Goal: Transaction & Acquisition: Download file/media

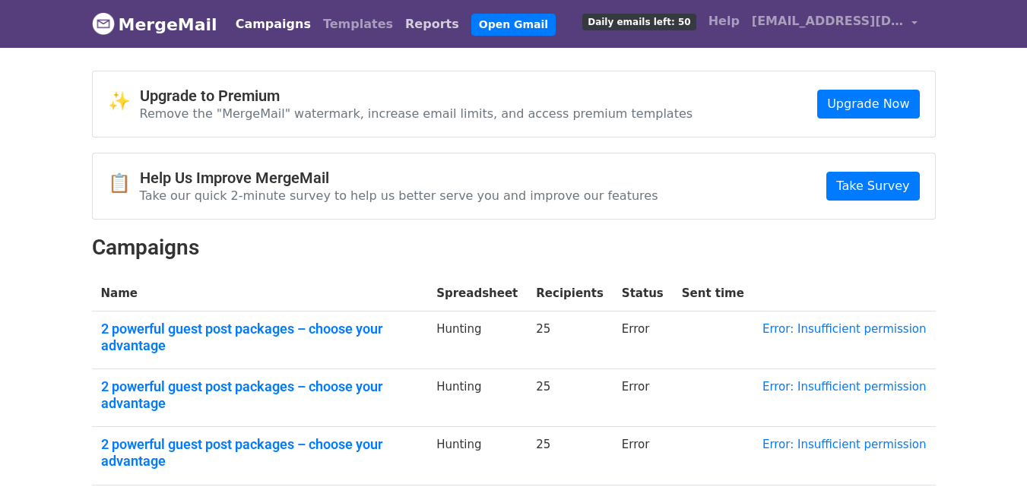
click at [399, 14] on link "Reports" at bounding box center [432, 24] width 66 height 30
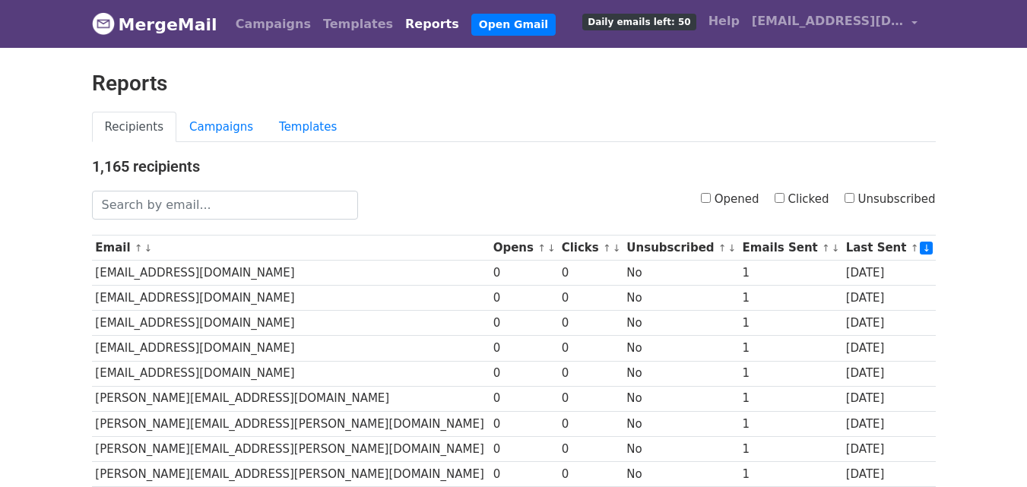
click at [711, 194] on input "Opened" at bounding box center [706, 198] width 10 height 10
checkbox input "true"
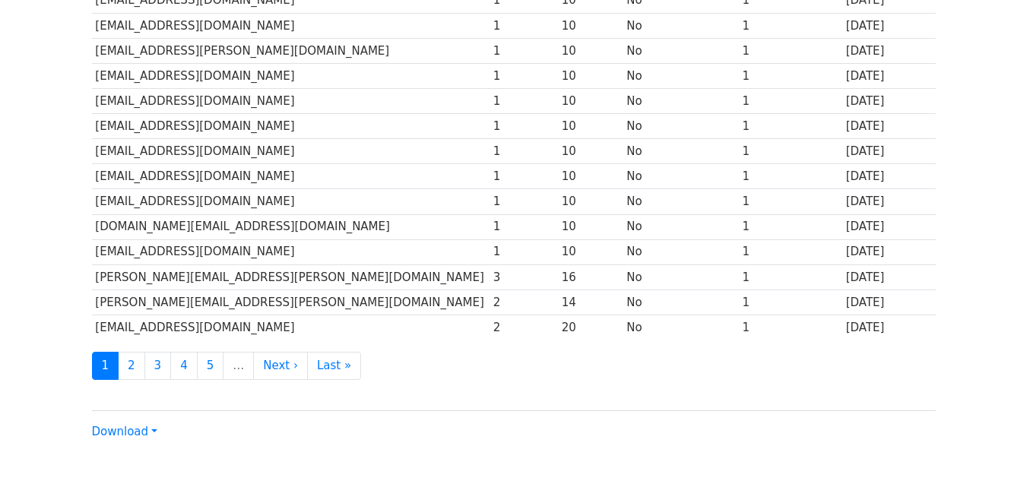
scroll to position [751, 0]
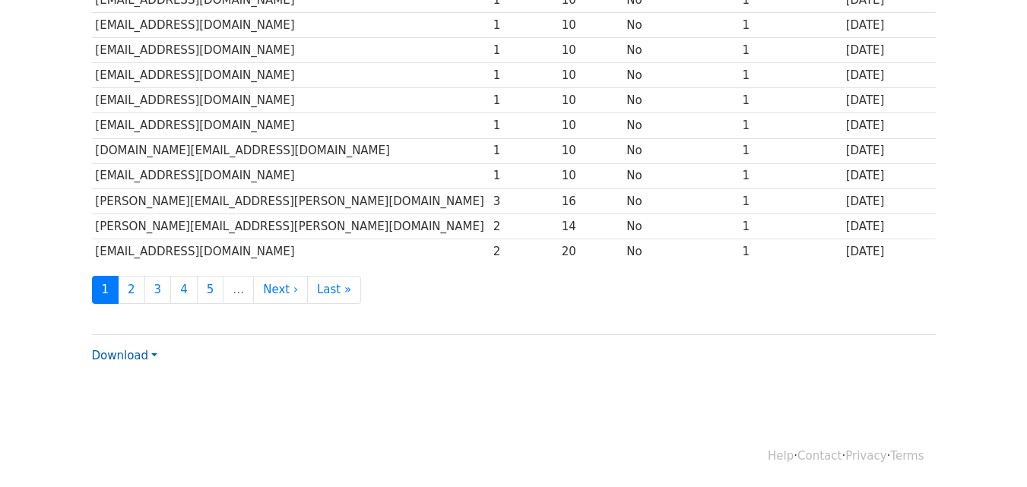
click at [141, 356] on link "Download" at bounding box center [124, 356] width 65 height 14
click at [150, 384] on link "CSV" at bounding box center [153, 385] width 120 height 24
